Goal: Information Seeking & Learning: Learn about a topic

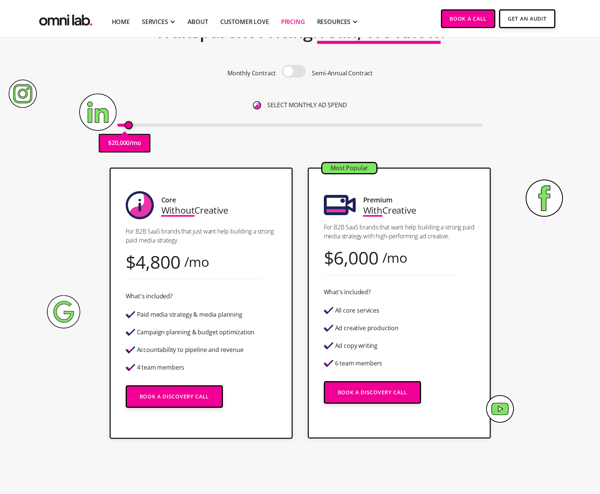
type input "20000"
click at [129, 127] on input "range" at bounding box center [299, 125] width 365 height 3
drag, startPoint x: 467, startPoint y: 238, endPoint x: 389, endPoint y: 234, distance: 78.1
click at [389, 234] on p "For B2B SaaS brands that want help building a strong paid media strategy with h…" at bounding box center [399, 232] width 151 height 18
copy p "high-performing ad creative."
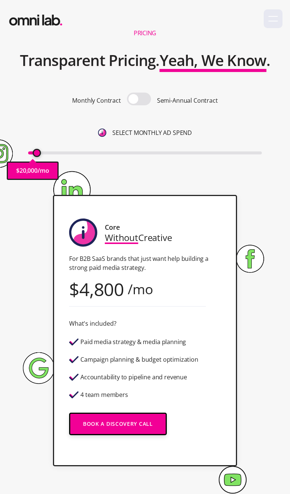
click at [126, 293] on div "$ 4,800 /mo" at bounding box center [111, 289] width 84 height 10
click at [115, 293] on div "4,800" at bounding box center [101, 289] width 45 height 10
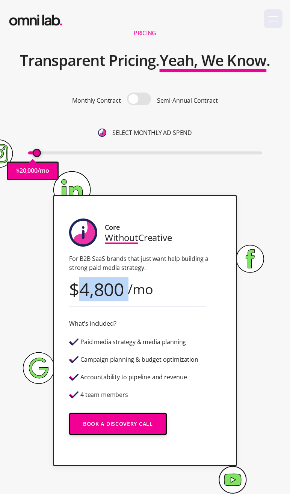
click at [115, 293] on div "4,800" at bounding box center [101, 289] width 45 height 10
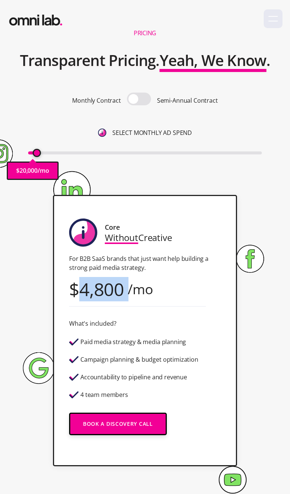
click at [118, 293] on div "4,800" at bounding box center [101, 289] width 45 height 10
click at [141, 291] on div "/mo" at bounding box center [141, 289] width 26 height 10
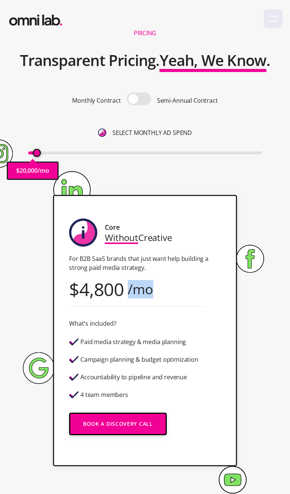
click at [141, 291] on div "/mo" at bounding box center [141, 289] width 26 height 10
